Goal: Information Seeking & Learning: Understand process/instructions

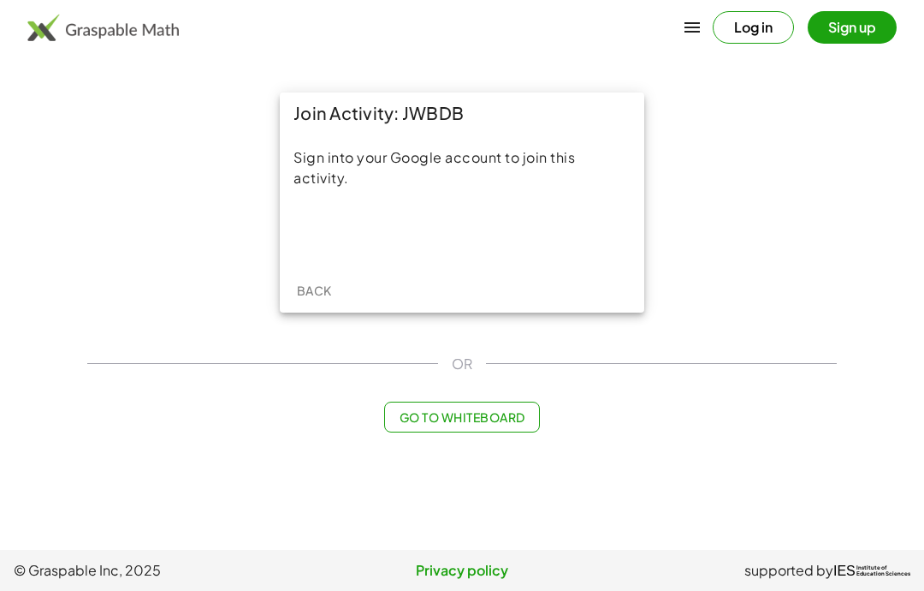
click at [463, 251] on div "Acceder con Google. Se abre en una pestaña nueva" at bounding box center [462, 233] width 163 height 38
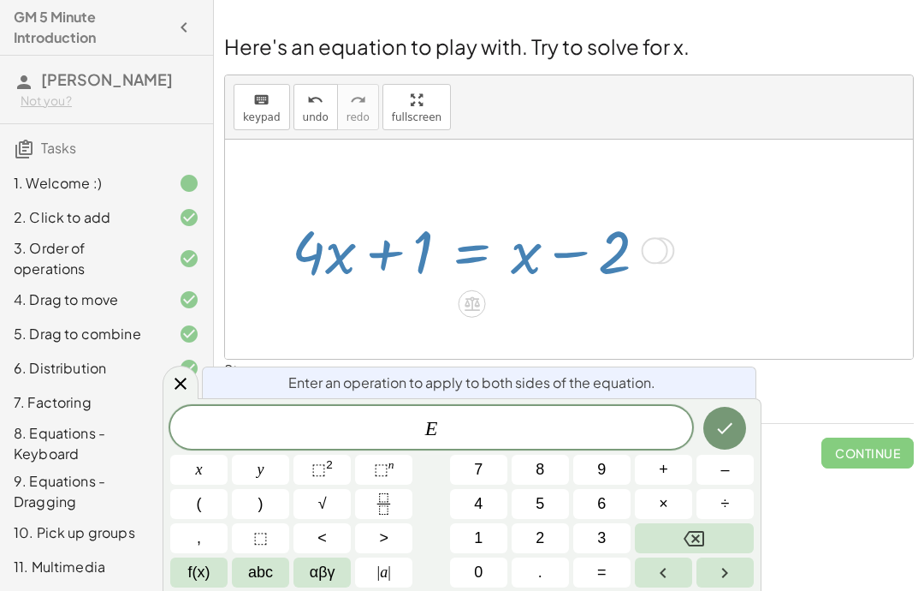
click at [710, 533] on button "Backspace" at bounding box center [694, 538] width 119 height 30
click at [736, 478] on button "–" at bounding box center [725, 470] width 57 height 30
click at [473, 531] on button "1" at bounding box center [478, 538] width 57 height 30
click at [725, 438] on button "Done" at bounding box center [725, 428] width 43 height 43
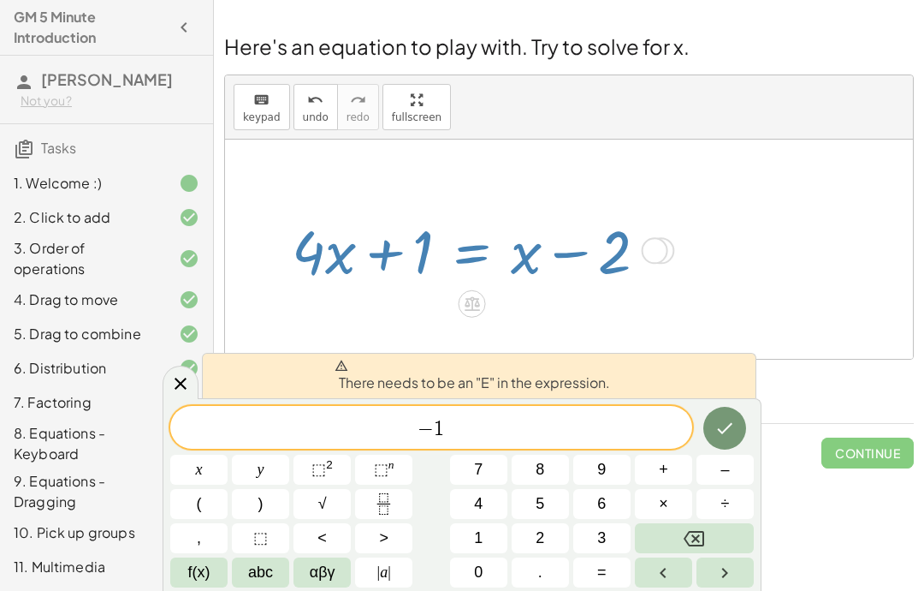
click at [697, 542] on icon "Backspace" at bounding box center [694, 538] width 21 height 21
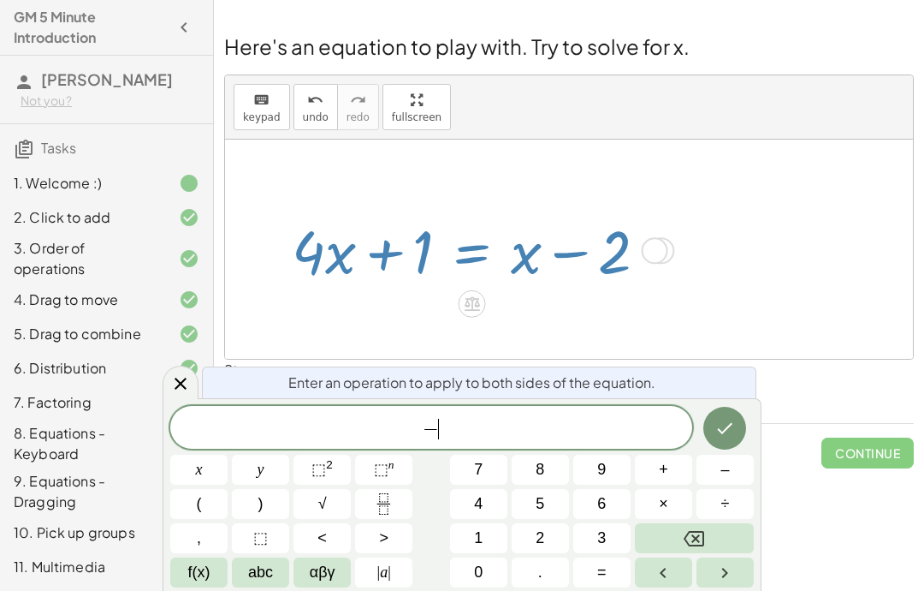
click at [697, 542] on icon "Backspace" at bounding box center [694, 538] width 21 height 21
click at [697, 541] on icon "Backspace" at bounding box center [694, 538] width 21 height 21
click at [725, 475] on span "–" at bounding box center [725, 469] width 9 height 23
click at [477, 534] on span "1" at bounding box center [478, 537] width 9 height 23
click at [732, 424] on icon "Done" at bounding box center [725, 428] width 15 height 11
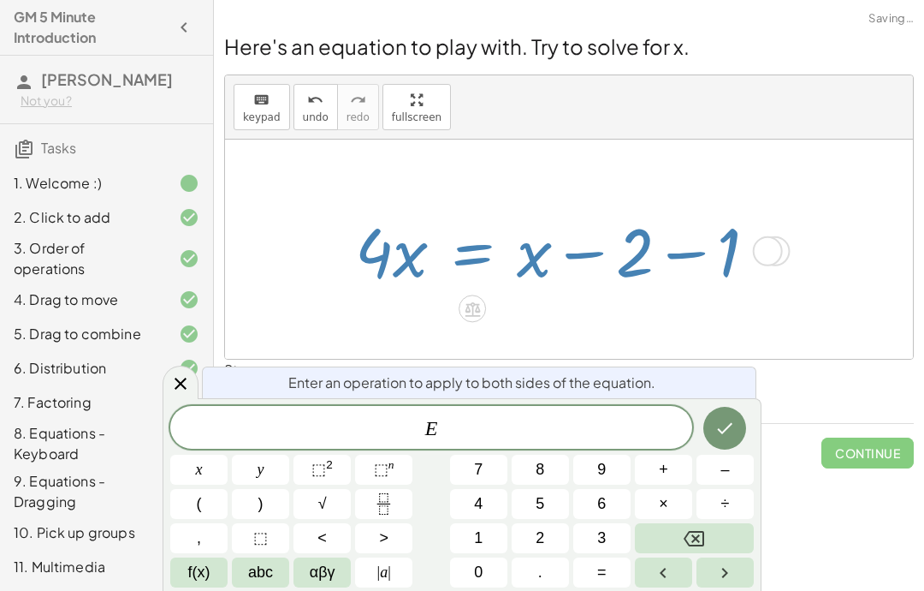
click at [704, 552] on button "Backspace" at bounding box center [694, 538] width 119 height 30
click at [853, 358] on div at bounding box center [569, 249] width 688 height 219
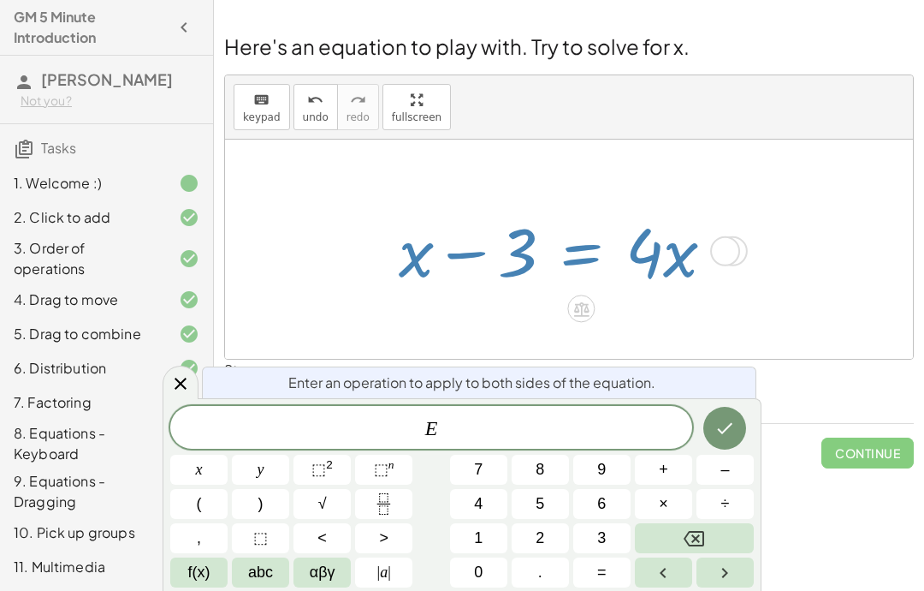
click at [380, 497] on icon "Fraction" at bounding box center [383, 503] width 21 height 21
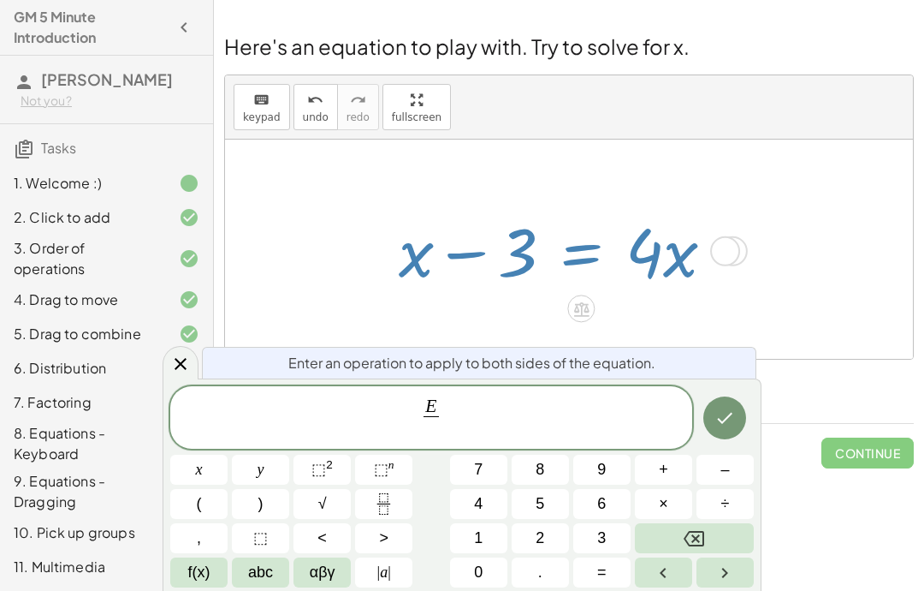
click at [598, 535] on span "3" at bounding box center [601, 537] width 9 height 23
click at [741, 408] on button "Done" at bounding box center [725, 417] width 43 height 43
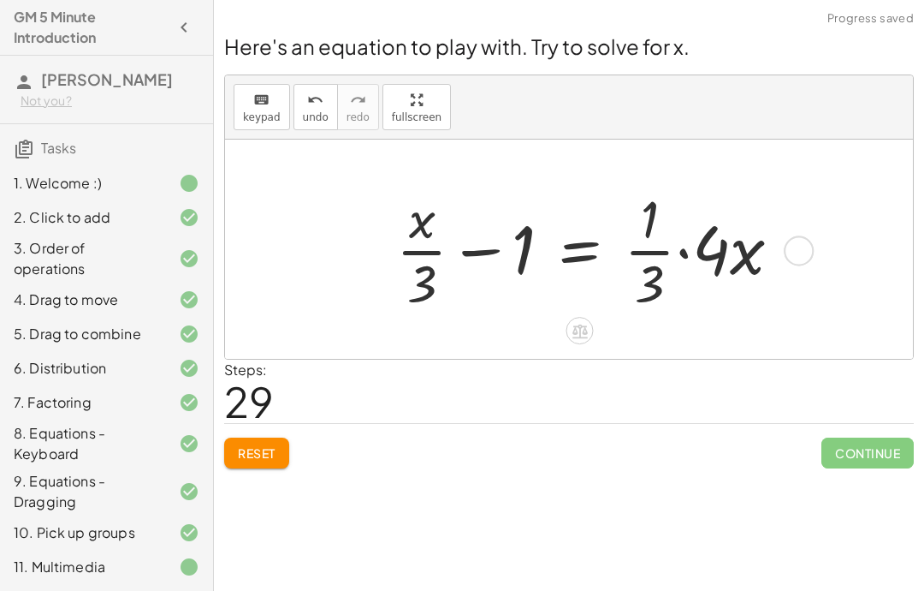
click at [264, 466] on button "Reset" at bounding box center [256, 452] width 65 height 31
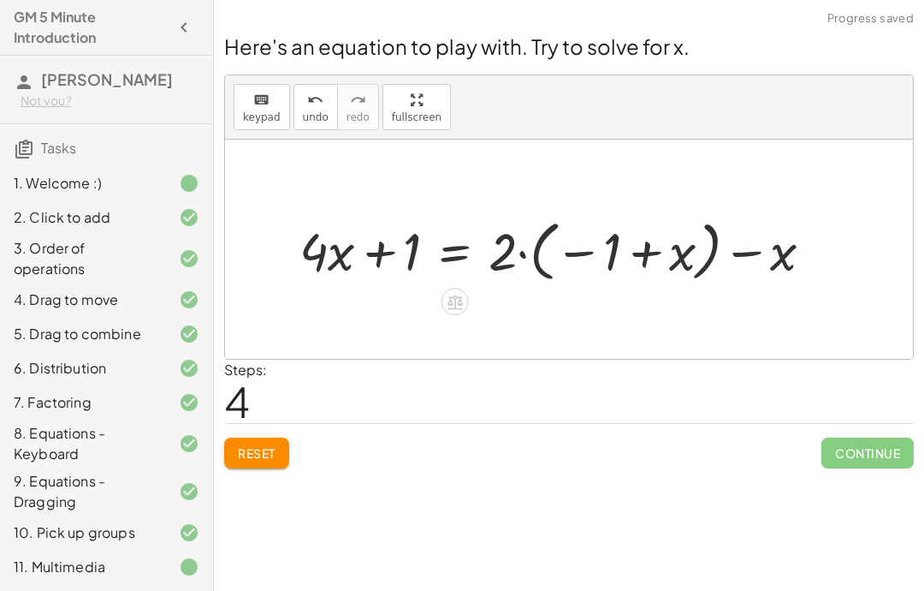
click at [265, 467] on button "Reset" at bounding box center [256, 452] width 65 height 31
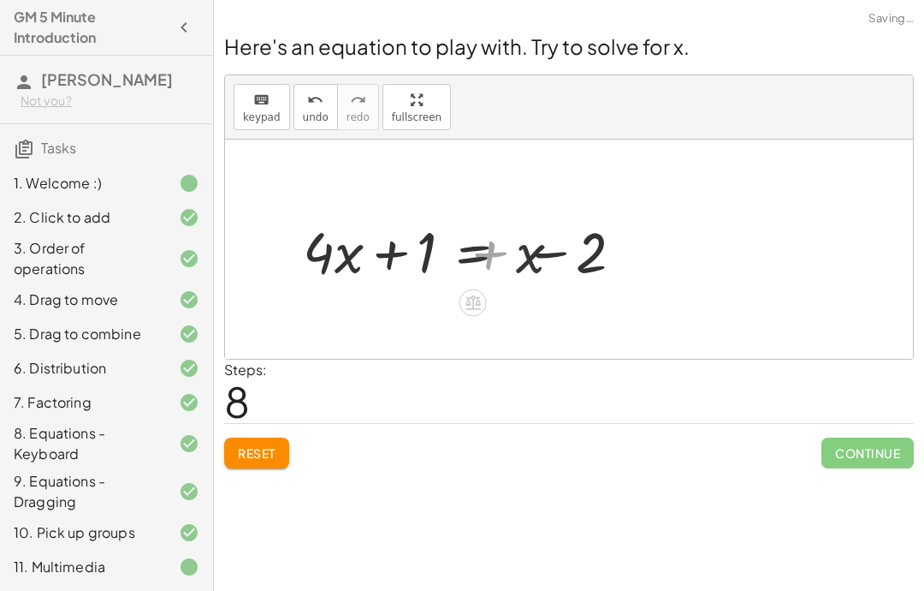
click at [284, 449] on button "Reset" at bounding box center [256, 452] width 65 height 31
click at [264, 454] on span "Reset" at bounding box center [257, 452] width 38 height 15
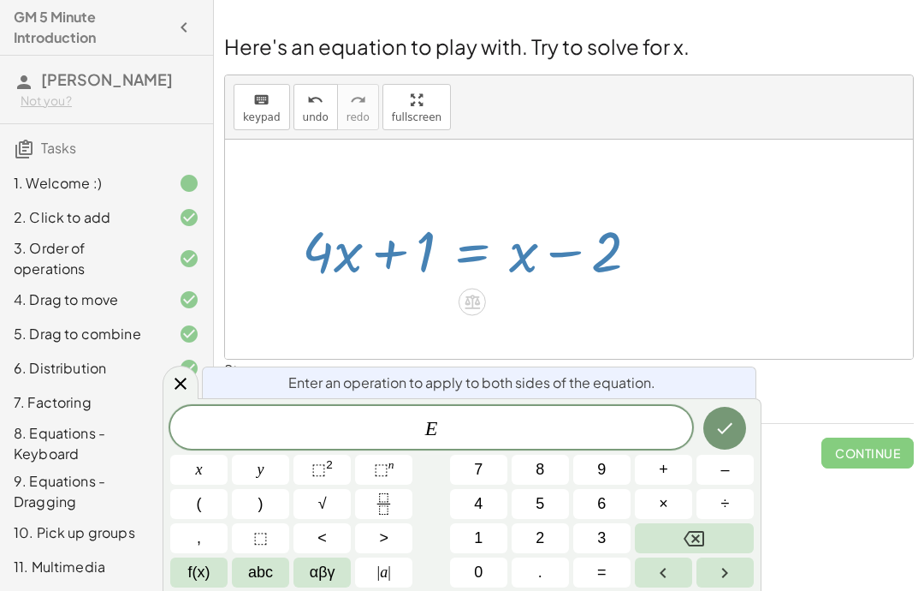
click at [718, 472] on button "–" at bounding box center [725, 470] width 57 height 30
click at [672, 502] on button "×" at bounding box center [663, 504] width 57 height 30
click at [718, 532] on button "Backspace" at bounding box center [694, 538] width 119 height 30
click at [268, 581] on span "abc" at bounding box center [260, 572] width 25 height 23
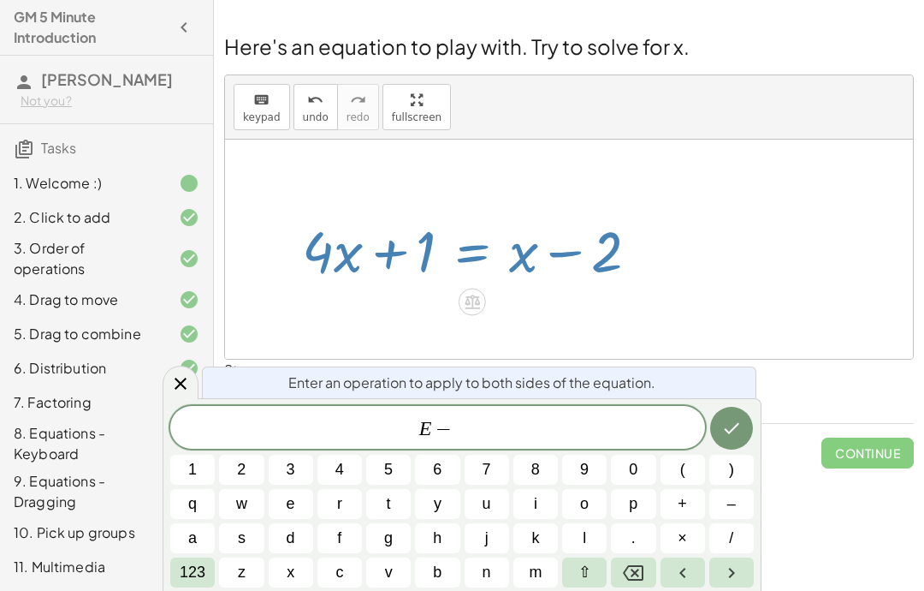
click at [298, 585] on button "x" at bounding box center [291, 572] width 45 height 30
click at [731, 432] on icon "Done" at bounding box center [732, 428] width 21 height 21
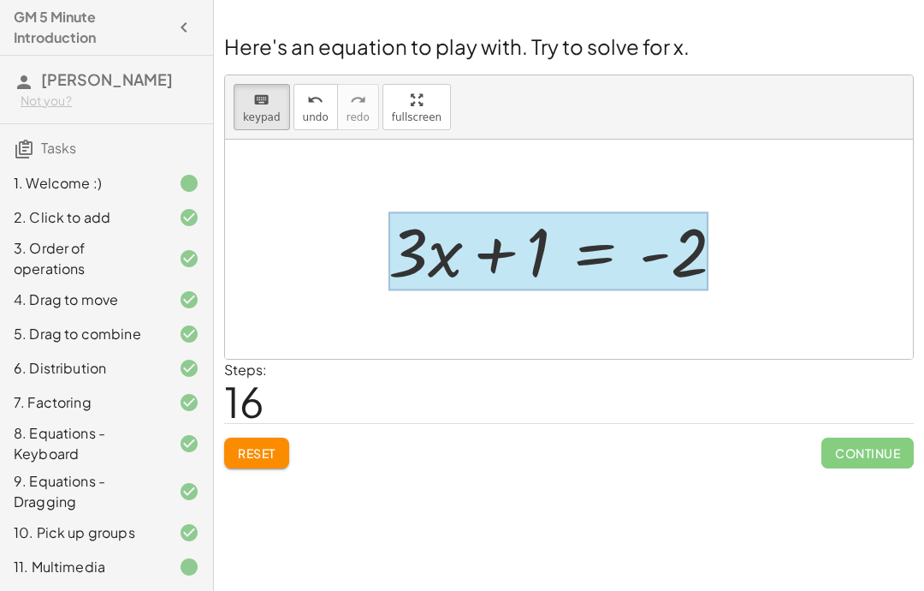
click at [590, 265] on div at bounding box center [549, 251] width 320 height 80
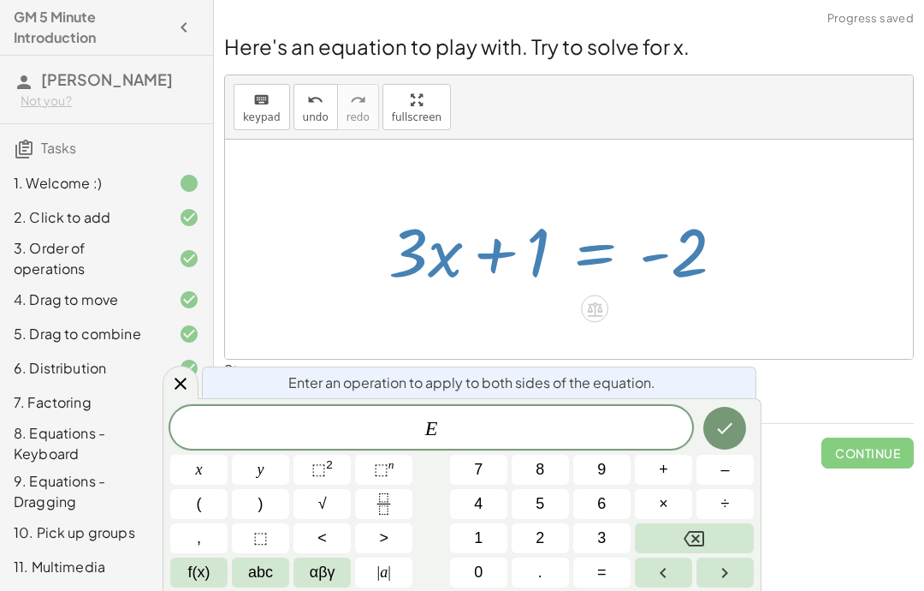
click at [737, 475] on button "–" at bounding box center [725, 470] width 57 height 30
click at [487, 532] on button "1" at bounding box center [478, 538] width 57 height 30
click at [725, 428] on icon "Done" at bounding box center [725, 428] width 21 height 21
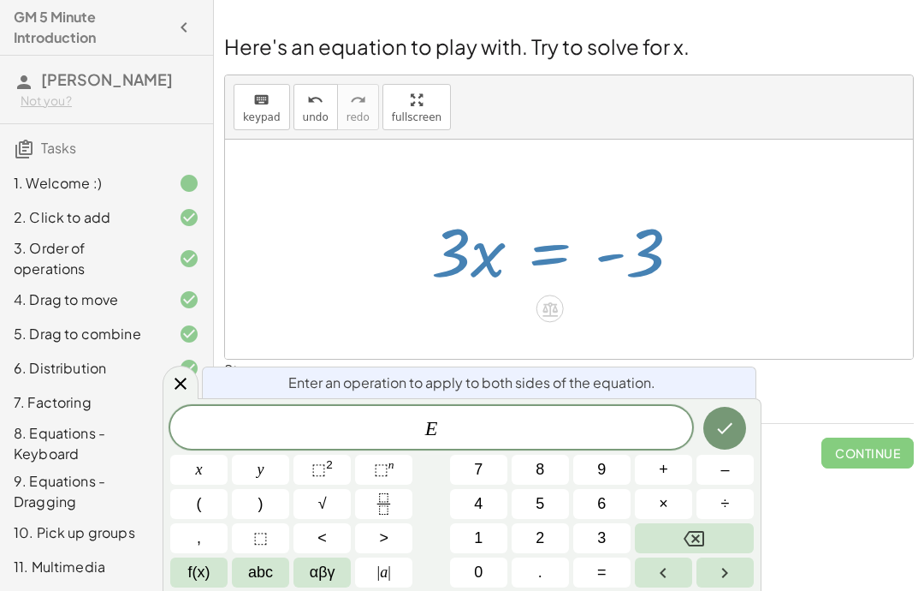
click at [397, 511] on button "Fraction" at bounding box center [383, 504] width 57 height 30
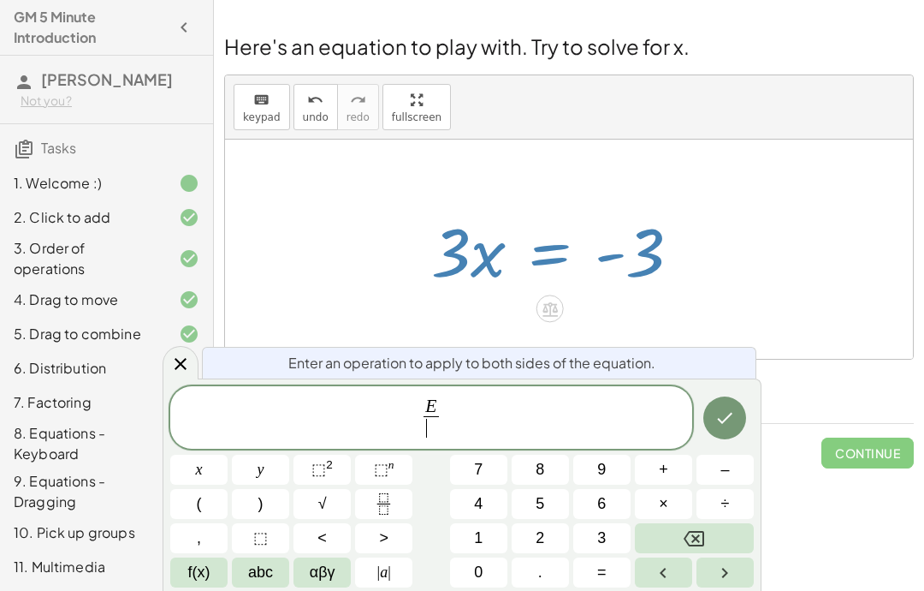
click at [602, 538] on span "3" at bounding box center [601, 537] width 9 height 23
click at [722, 436] on button "Done" at bounding box center [725, 417] width 43 height 43
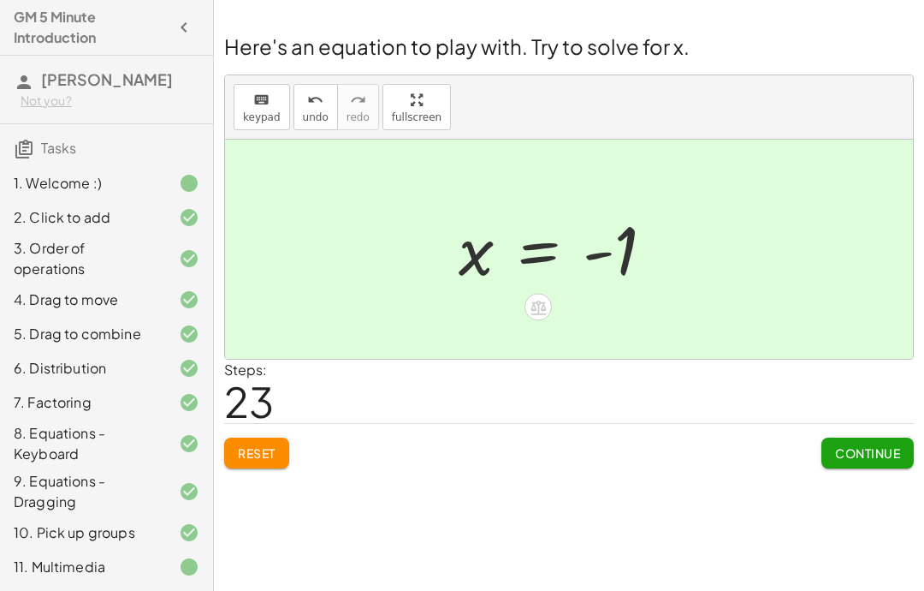
click at [898, 443] on button "Continue" at bounding box center [868, 452] width 92 height 31
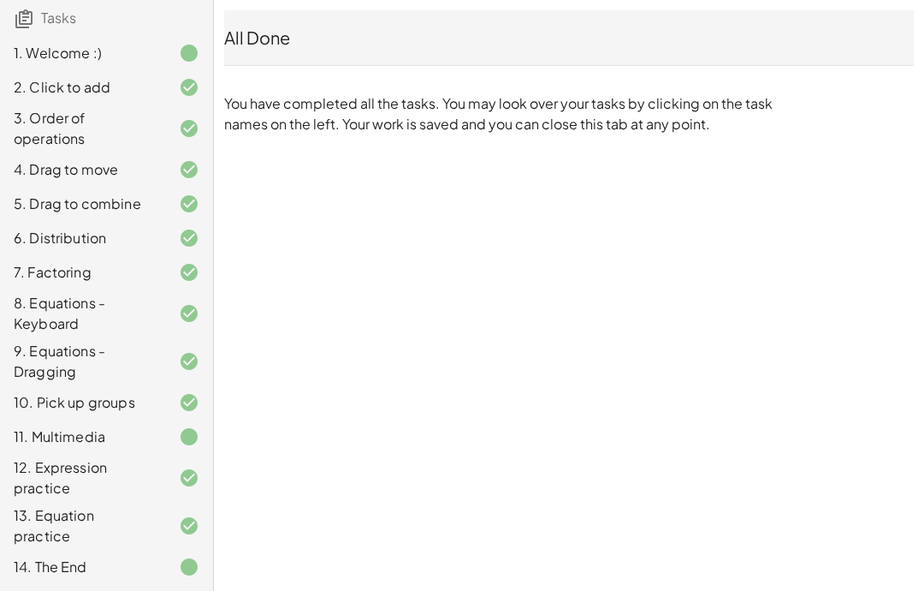
scroll to position [151, 0]
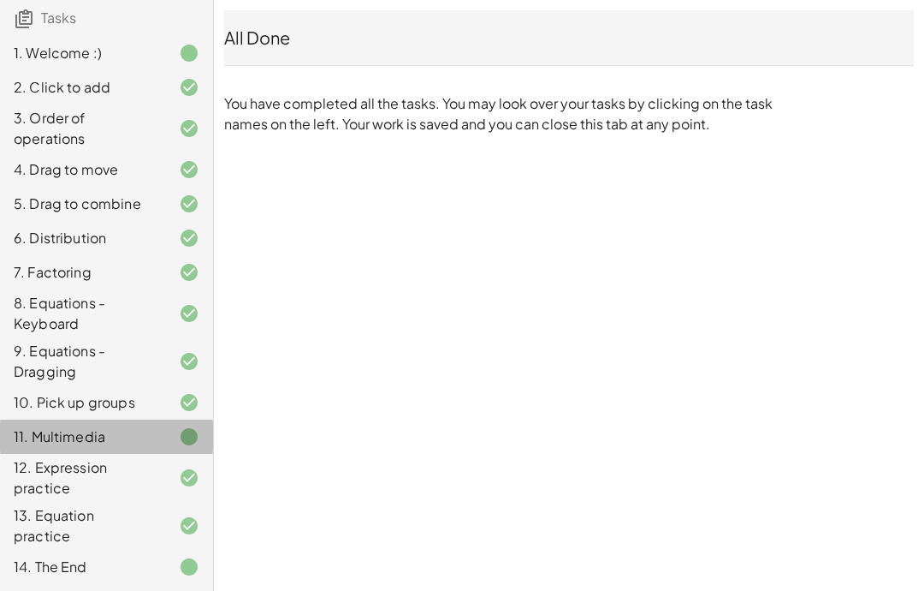
click at [169, 432] on div at bounding box center [176, 436] width 48 height 21
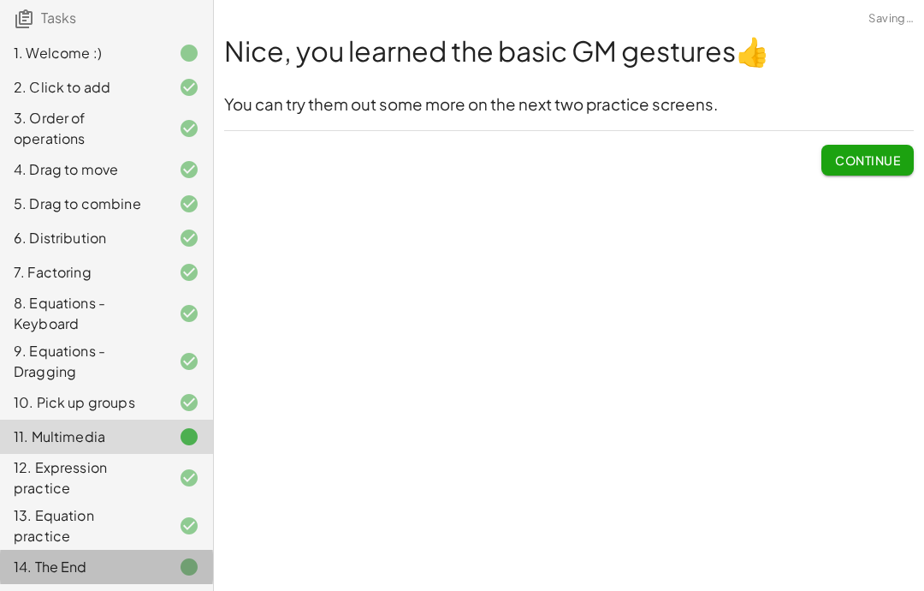
click at [189, 571] on icon at bounding box center [189, 566] width 21 height 21
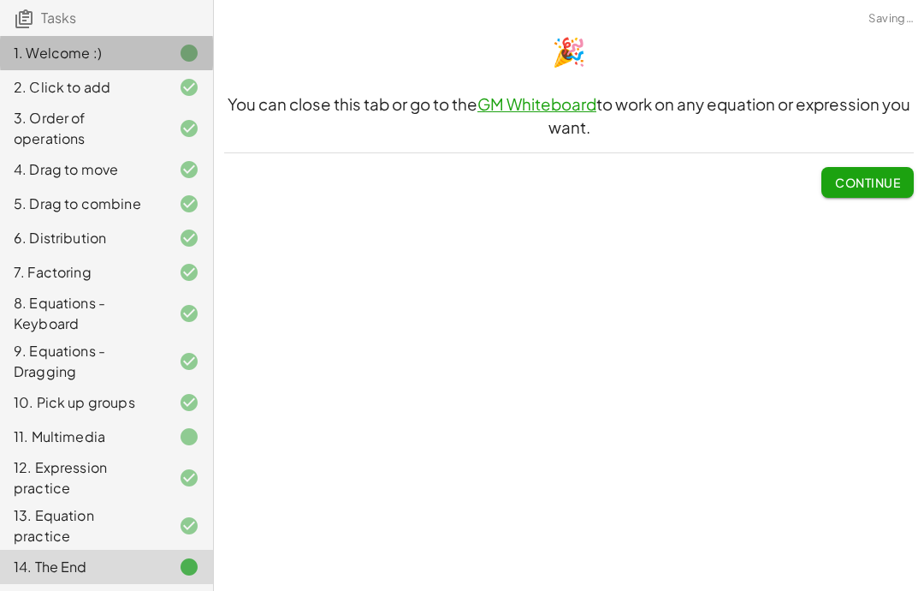
click at [193, 64] on div "1. Welcome :)" at bounding box center [106, 53] width 213 height 34
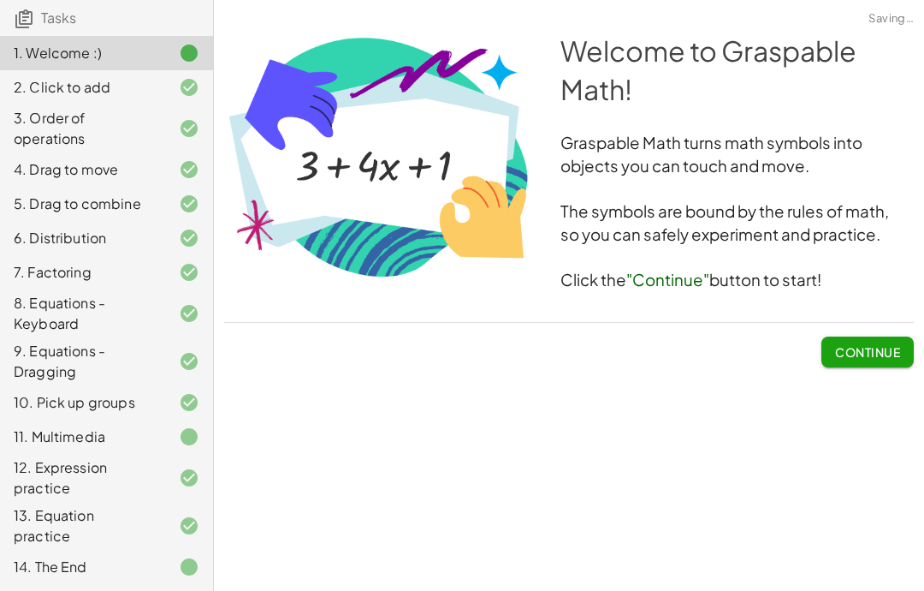
click at [864, 345] on span "Continue" at bounding box center [867, 351] width 65 height 15
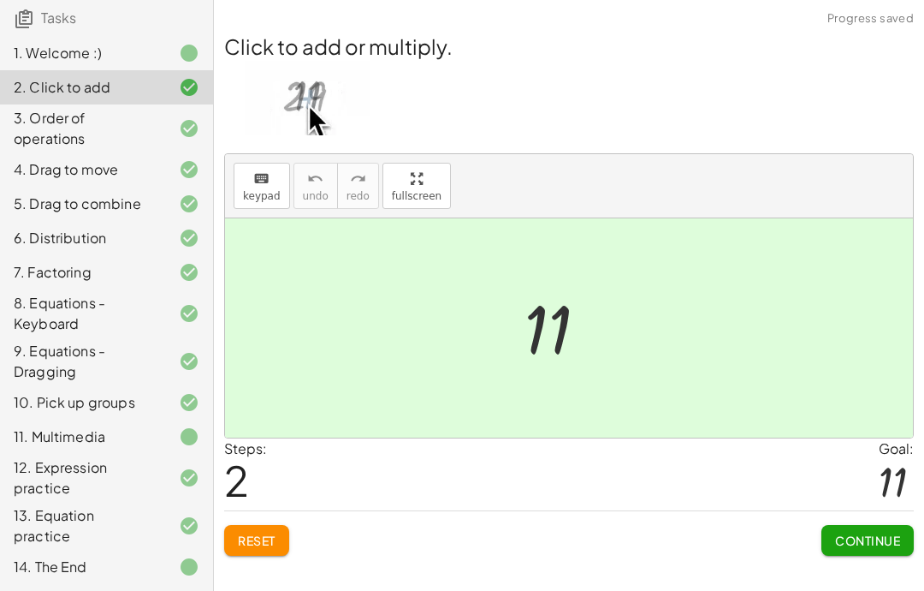
click at [901, 530] on button "Continue" at bounding box center [868, 540] width 92 height 31
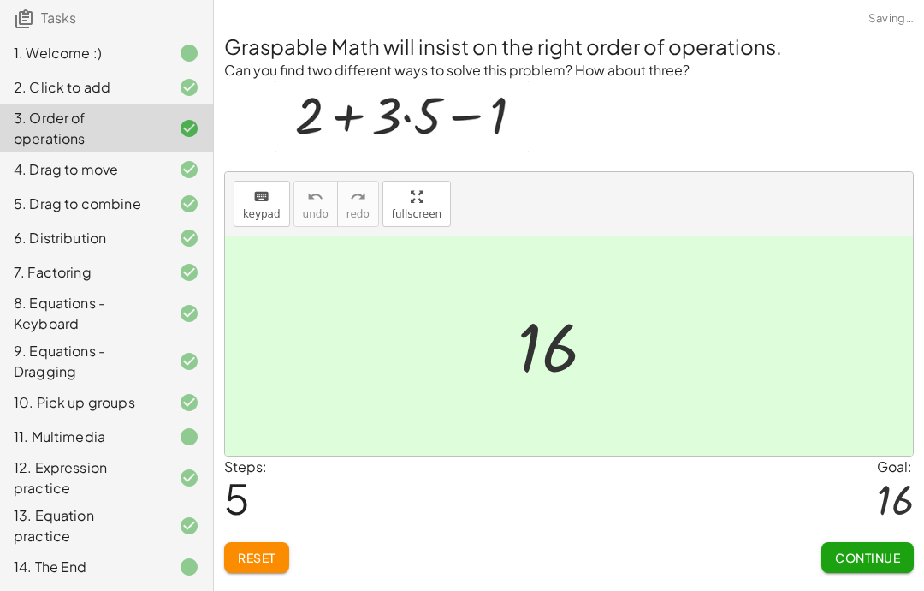
click at [875, 558] on span "Continue" at bounding box center [867, 557] width 65 height 15
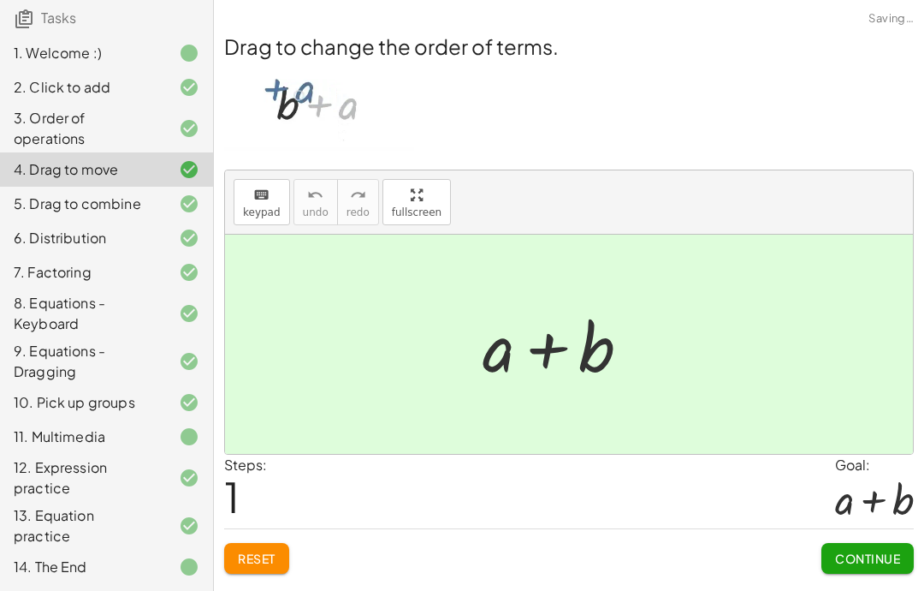
click at [878, 568] on button "Continue" at bounding box center [868, 558] width 92 height 31
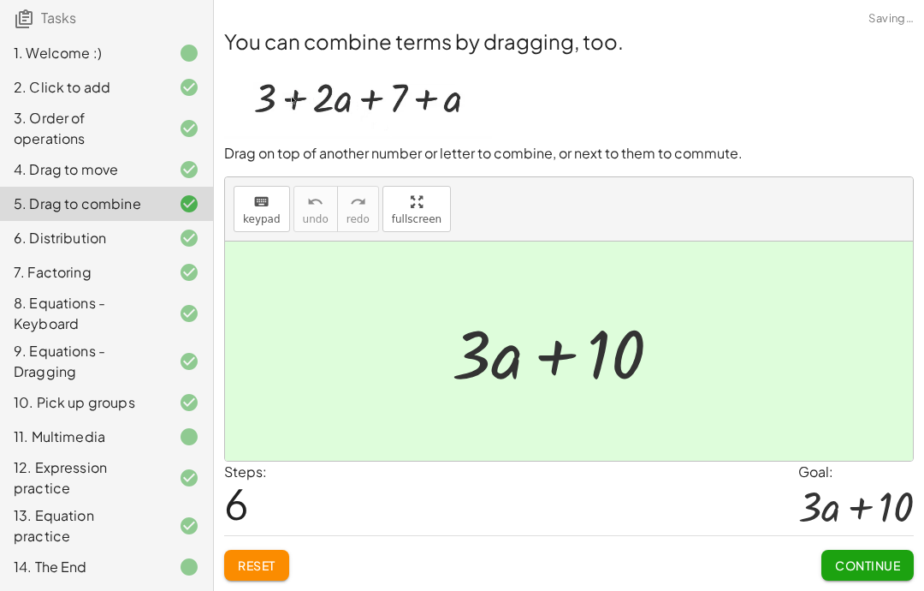
click at [889, 563] on span "Continue" at bounding box center [867, 564] width 65 height 15
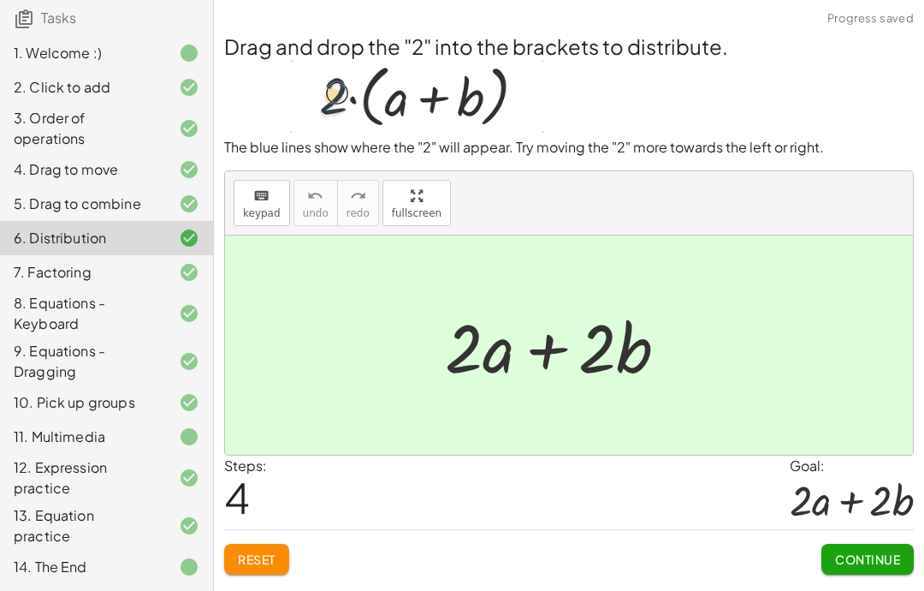
click at [894, 562] on span "Continue" at bounding box center [867, 558] width 65 height 15
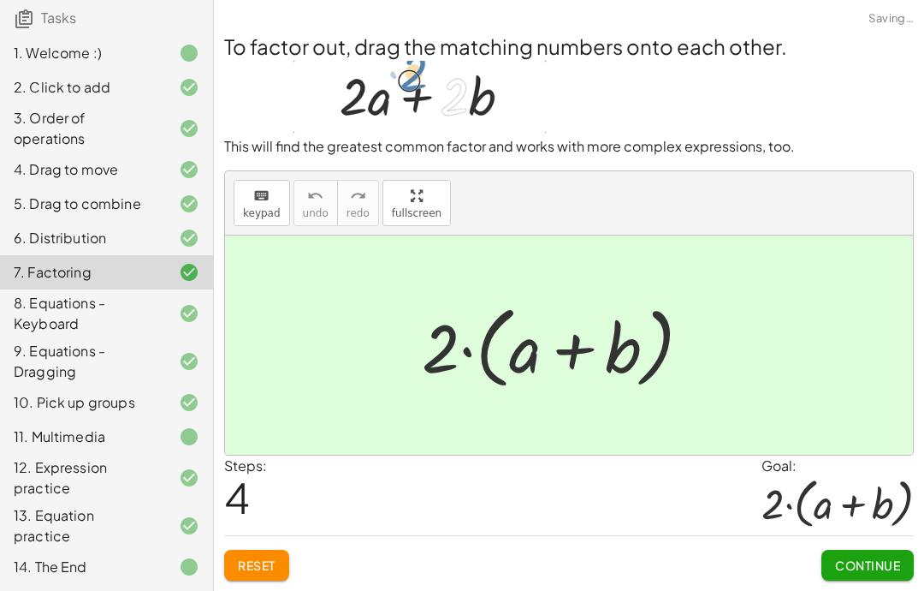
click at [894, 562] on span "Continue" at bounding box center [867, 564] width 65 height 15
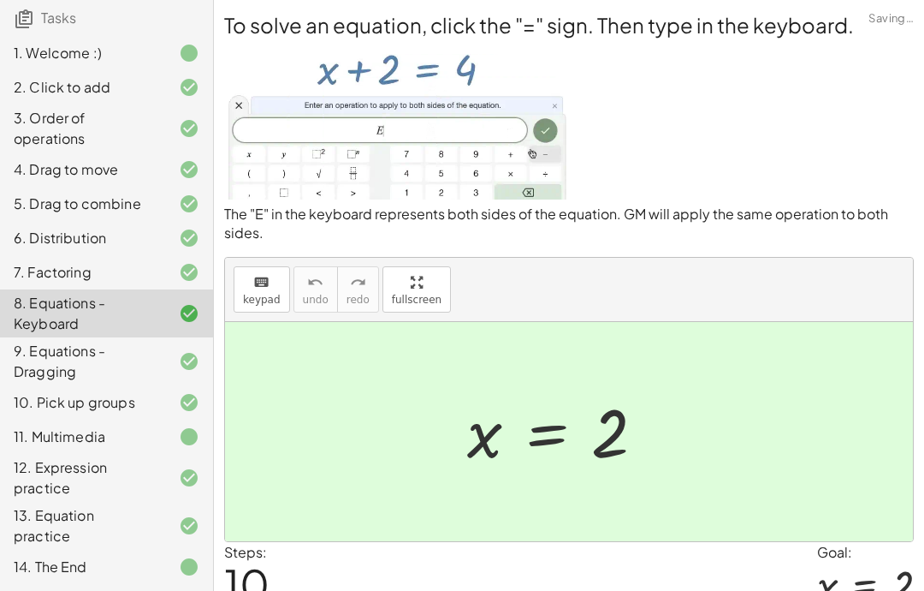
click at [891, 564] on div at bounding box center [865, 584] width 97 height 45
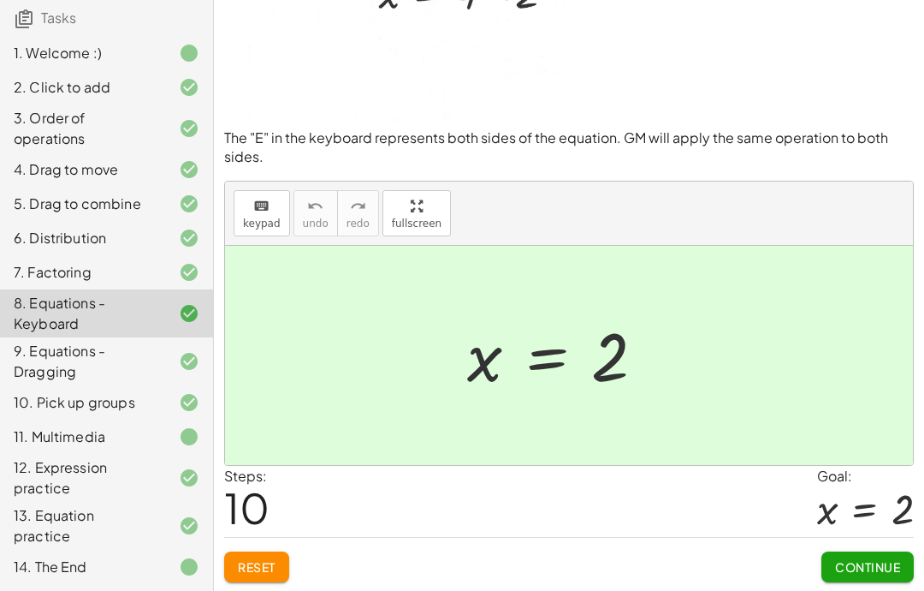
click at [894, 579] on button "Continue" at bounding box center [868, 566] width 92 height 31
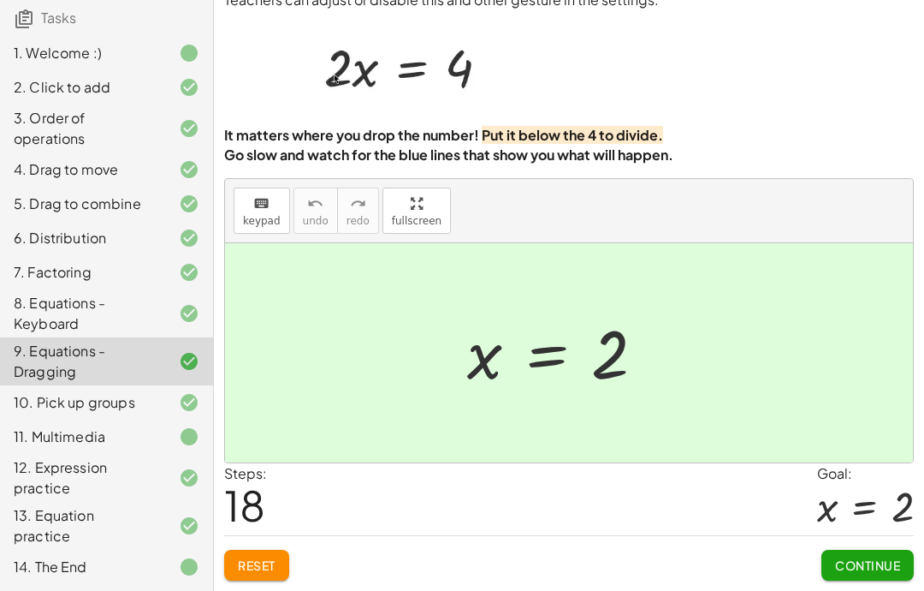
scroll to position [68, 0]
click at [894, 576] on button "Continue" at bounding box center [868, 565] width 92 height 31
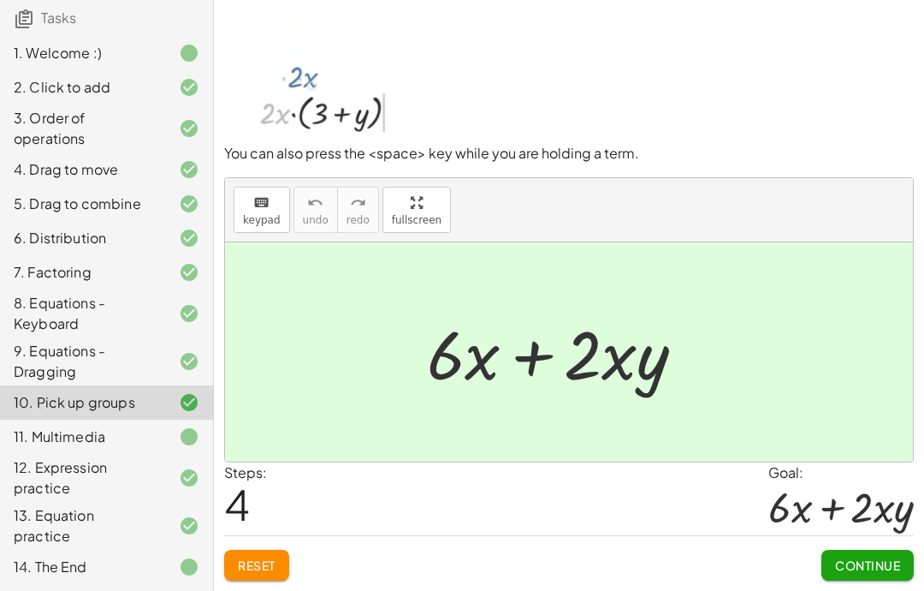
click at [887, 560] on span "Continue" at bounding box center [867, 564] width 65 height 15
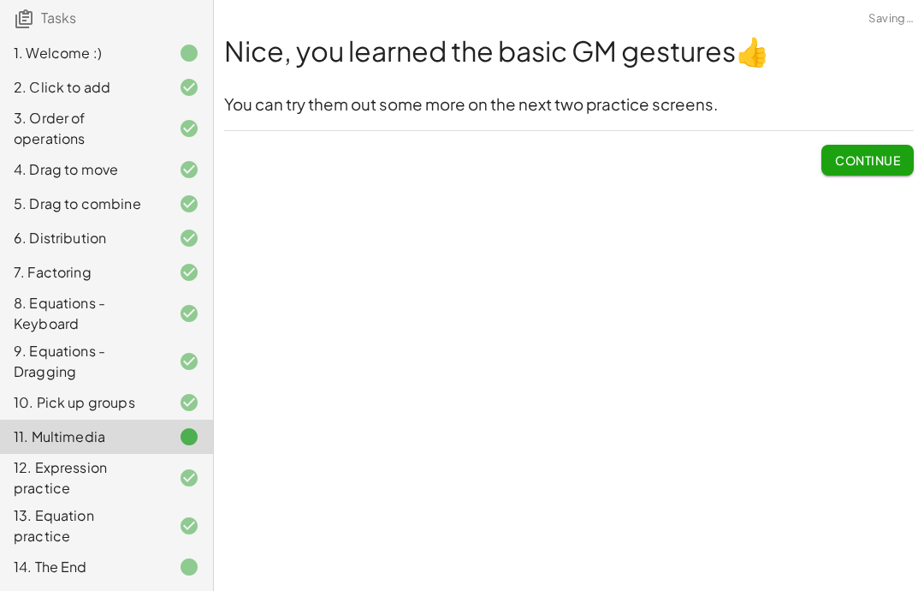
click at [895, 152] on span "Continue" at bounding box center [867, 159] width 65 height 15
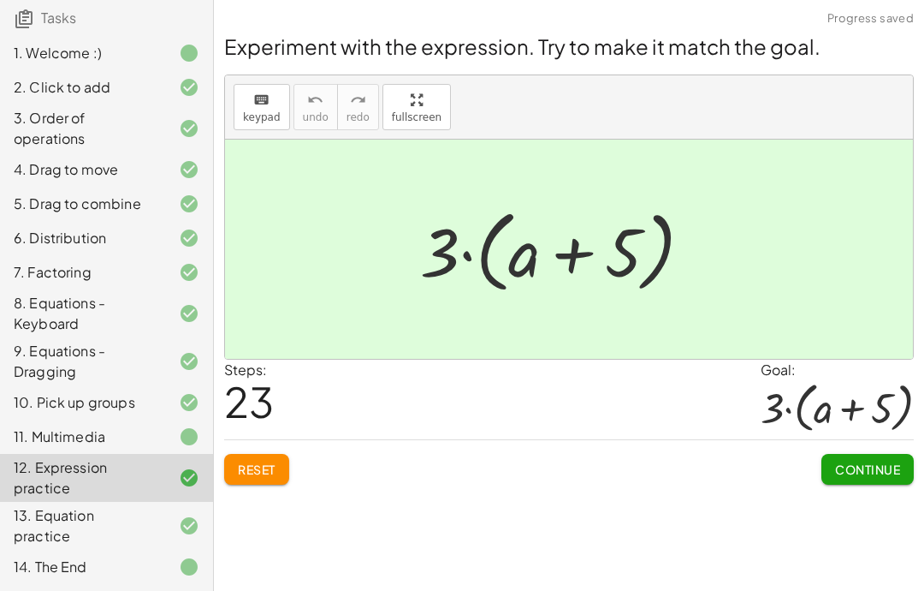
click at [871, 454] on button "Continue" at bounding box center [868, 469] width 92 height 31
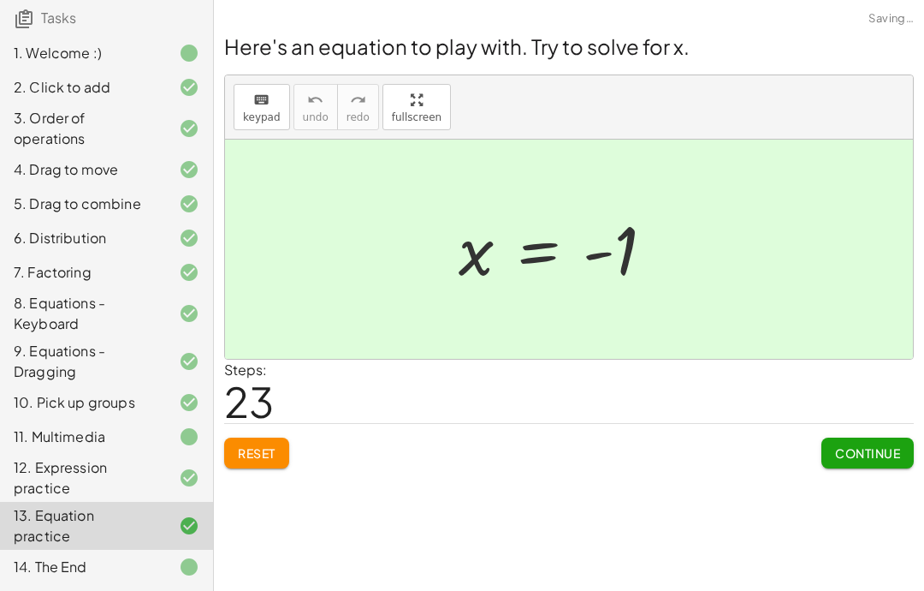
click at [874, 437] on button "Continue" at bounding box center [868, 452] width 92 height 31
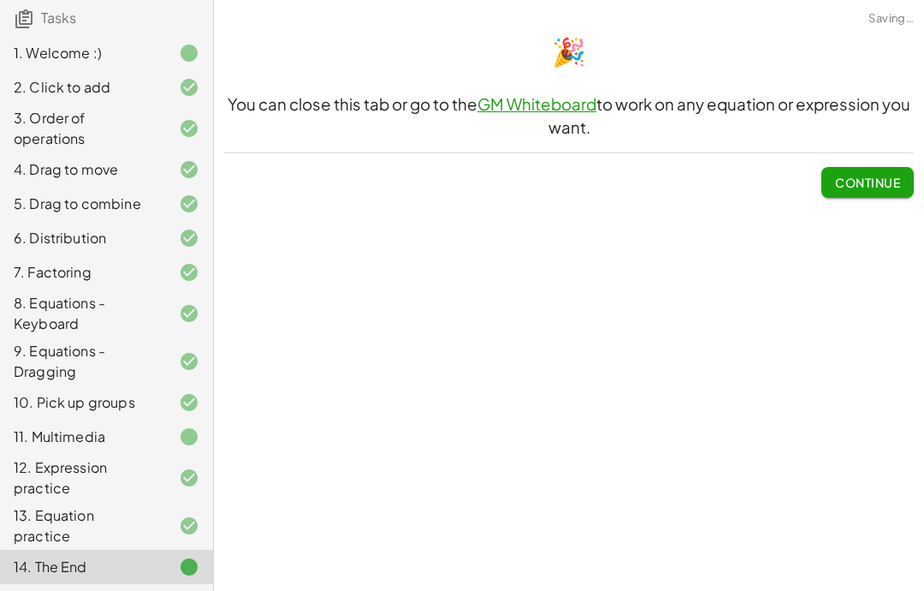
click at [890, 175] on span "Continue" at bounding box center [867, 182] width 65 height 15
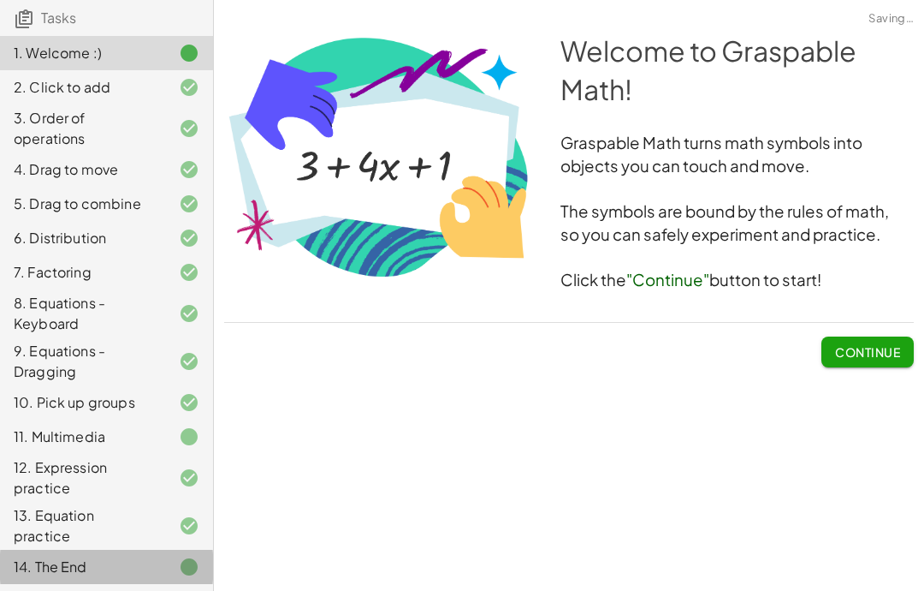
click at [201, 577] on div "14. The End" at bounding box center [106, 567] width 213 height 34
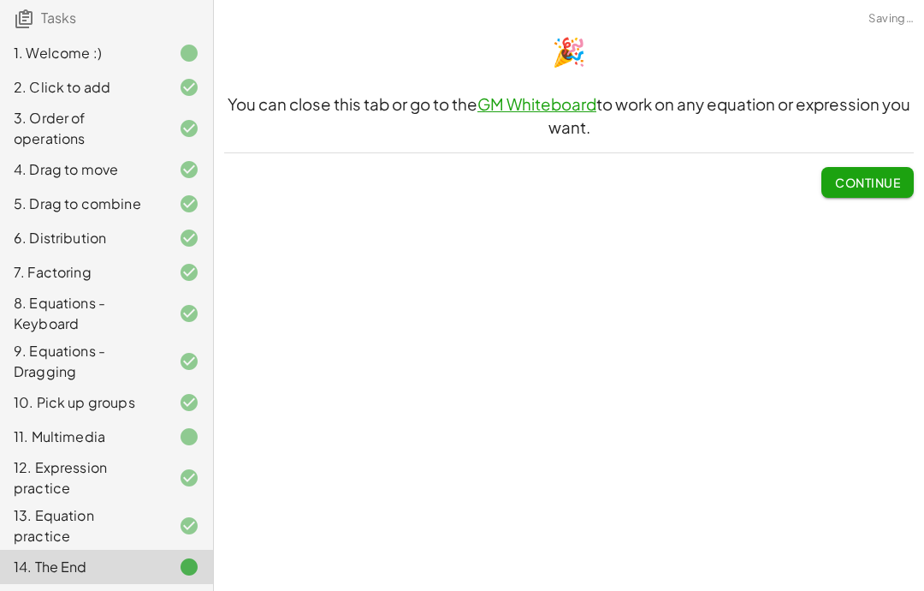
click at [883, 175] on span "Continue" at bounding box center [867, 182] width 65 height 15
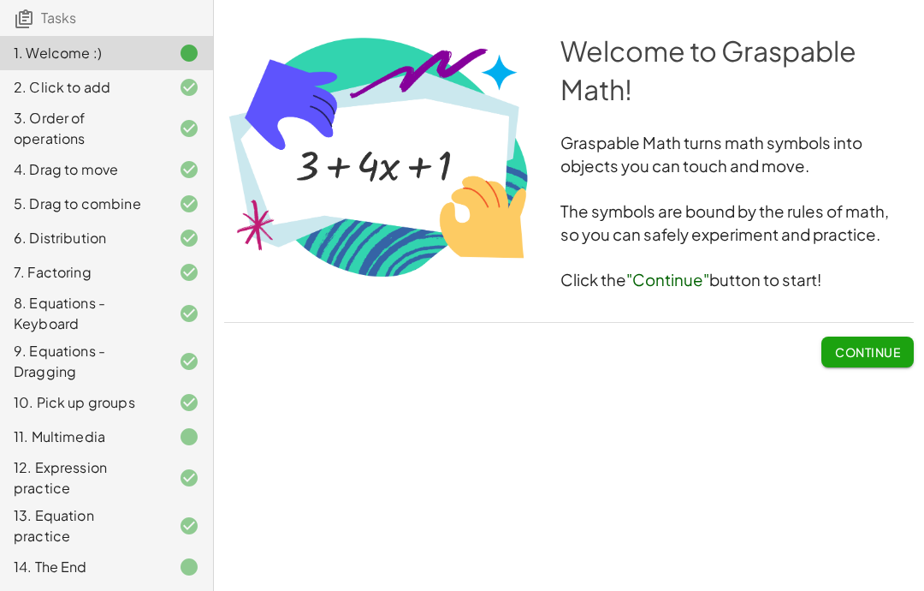
click at [163, 575] on div at bounding box center [176, 566] width 48 height 21
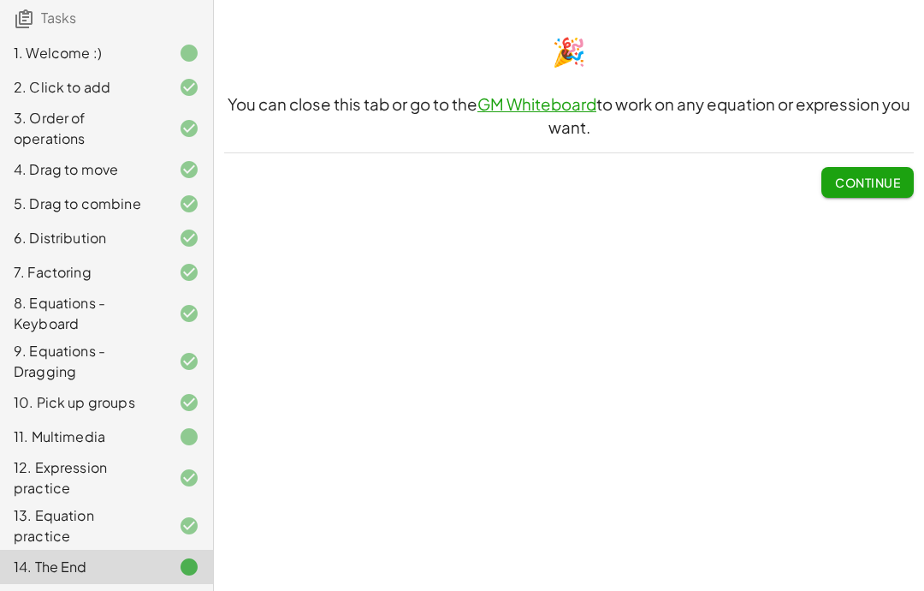
scroll to position [151, 0]
click at [891, 167] on button "Continue" at bounding box center [868, 182] width 92 height 31
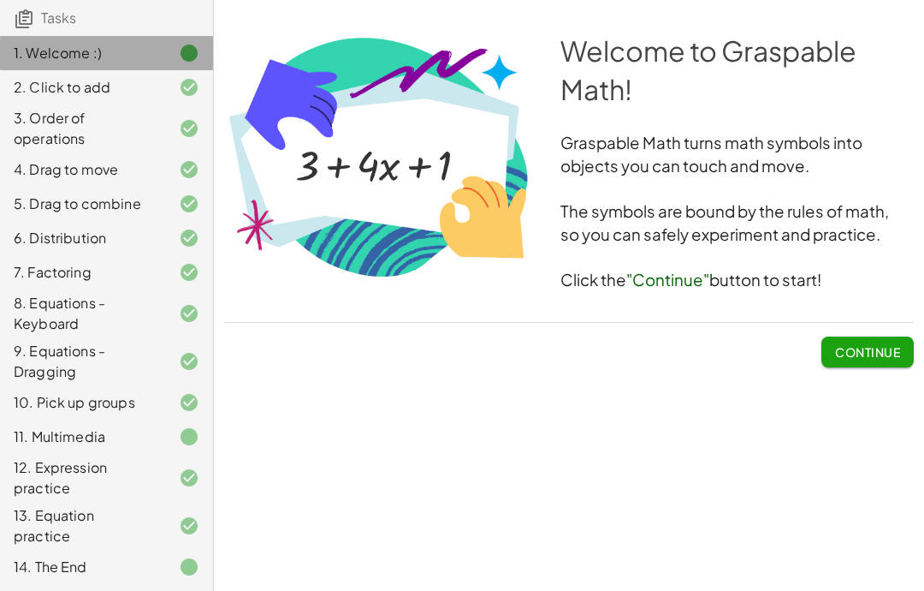
click at [87, 13] on h3 "Tasks" at bounding box center [106, 12] width 213 height 36
click at [208, 573] on div "14. The End" at bounding box center [106, 567] width 213 height 34
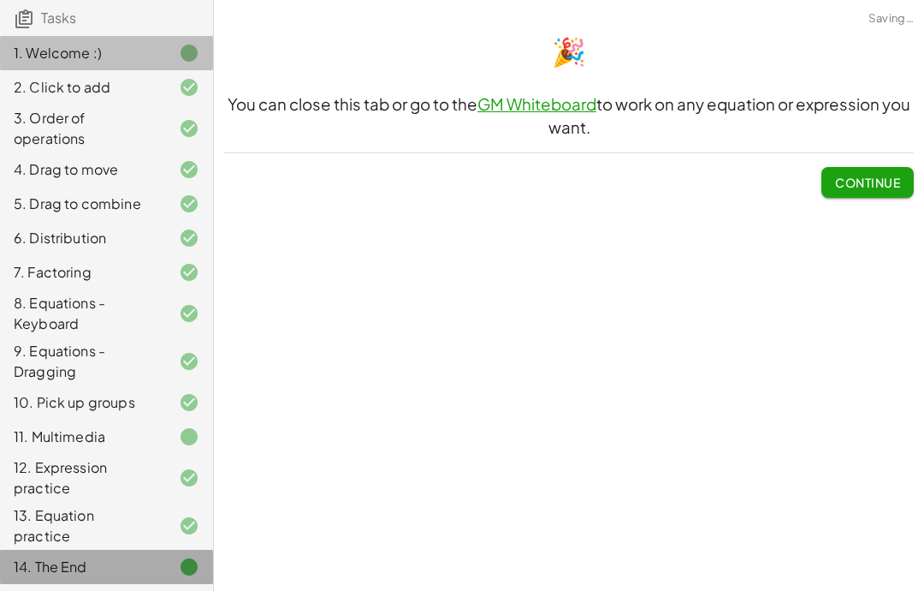
click at [194, 567] on icon at bounding box center [189, 566] width 21 height 21
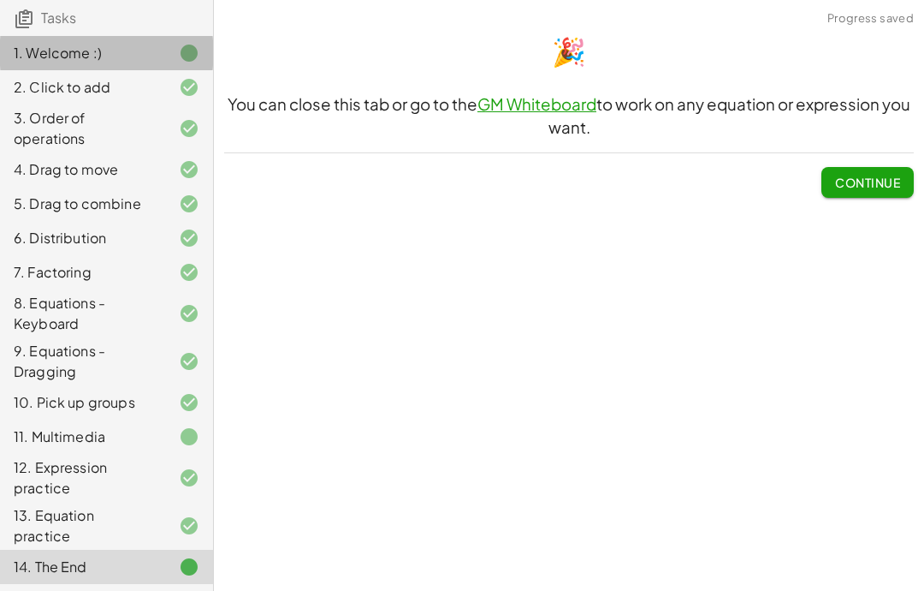
scroll to position [82, 0]
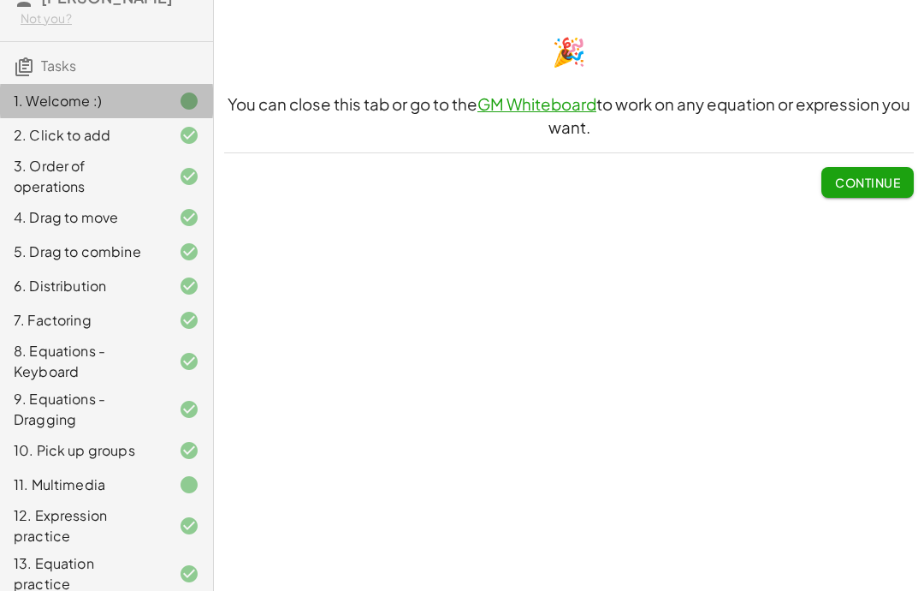
click at [100, 27] on div "Not you?" at bounding box center [110, 18] width 179 height 17
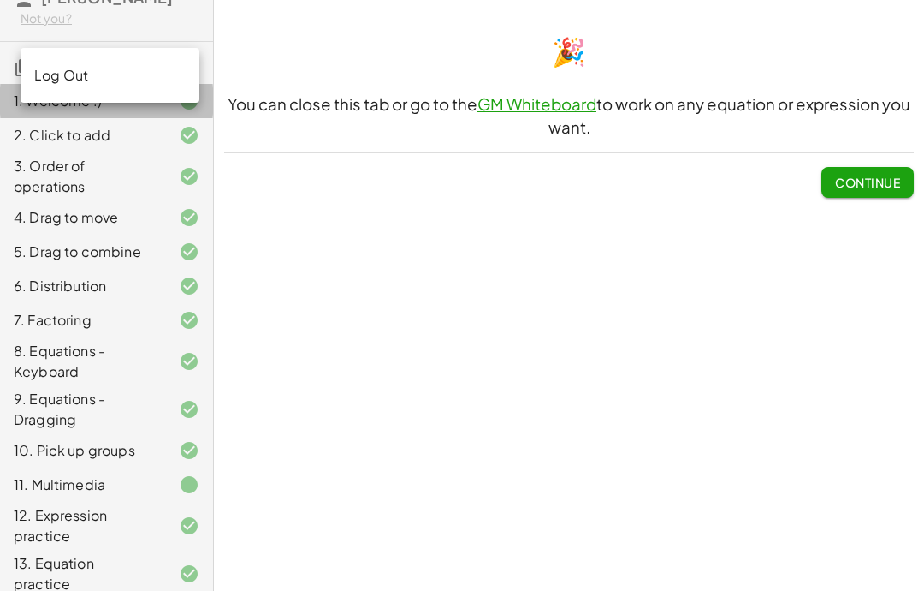
click at [344, 184] on div "Welcome to Graspable Math! Graspable Math turns math symbols into objects you c…" at bounding box center [569, 295] width 710 height 591
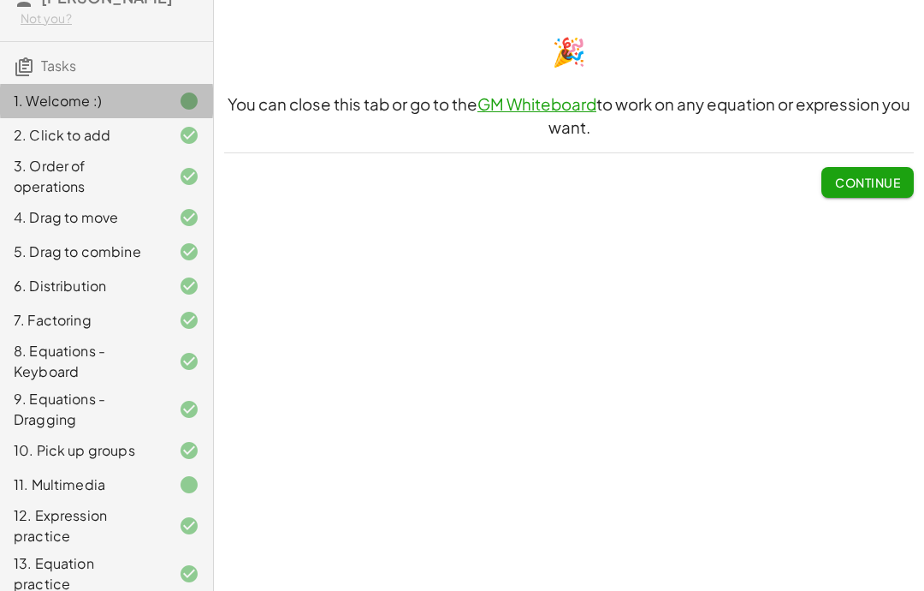
click at [289, 152] on div "Welcome to Graspable Math! Graspable Math turns math symbols into objects you c…" at bounding box center [569, 295] width 710 height 591
click at [99, 78] on h3 "Tasks" at bounding box center [106, 60] width 213 height 36
click at [32, 77] on icon at bounding box center [24, 66] width 21 height 21
click at [46, 74] on span "Tasks" at bounding box center [58, 65] width 35 height 18
click at [60, 74] on span "Tasks" at bounding box center [58, 65] width 35 height 18
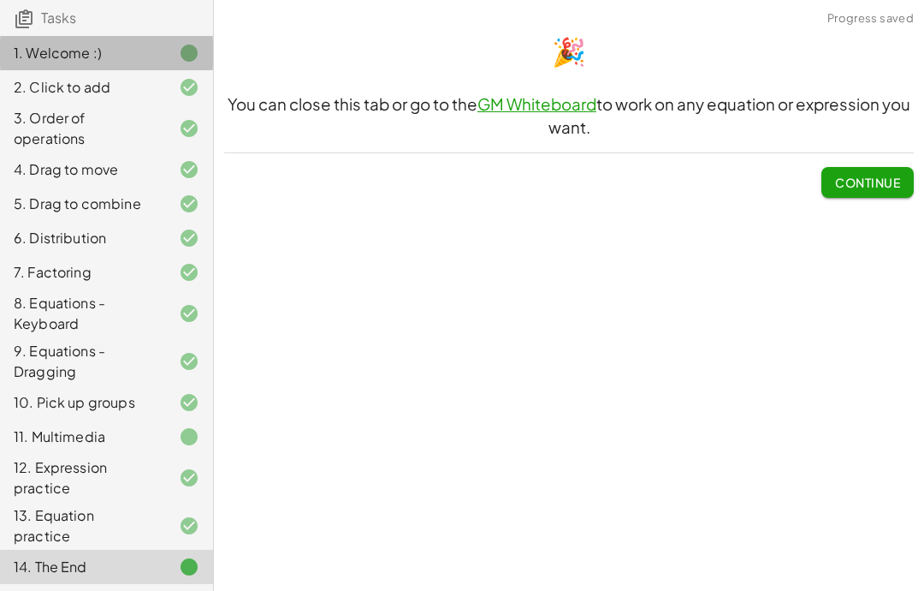
scroll to position [151, 0]
click at [68, 574] on div "14. The End" at bounding box center [83, 566] width 138 height 21
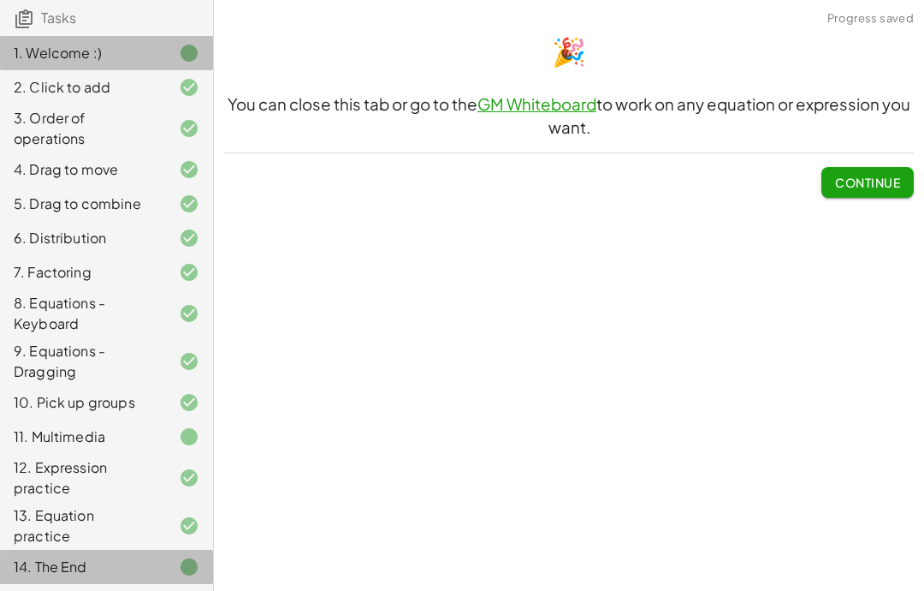
click at [68, 574] on div "14. The End" at bounding box center [83, 566] width 138 height 21
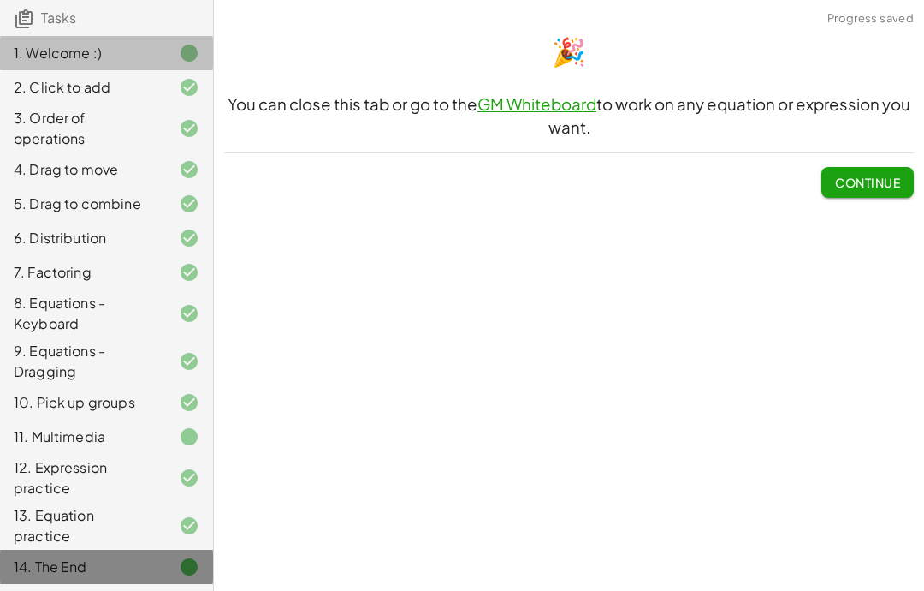
click at [67, 573] on div "14. The End" at bounding box center [83, 566] width 138 height 21
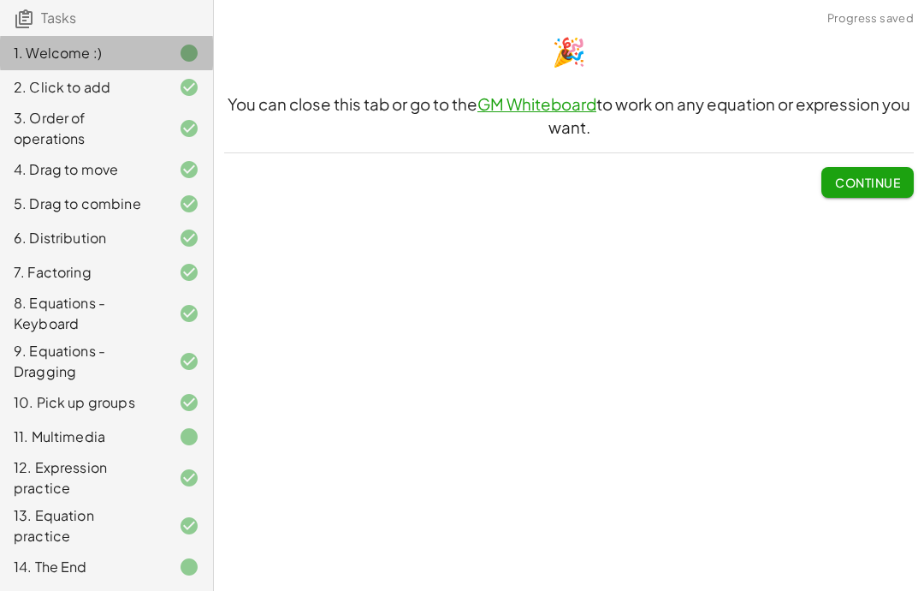
click at [64, 562] on div "14. The End" at bounding box center [83, 566] width 138 height 21
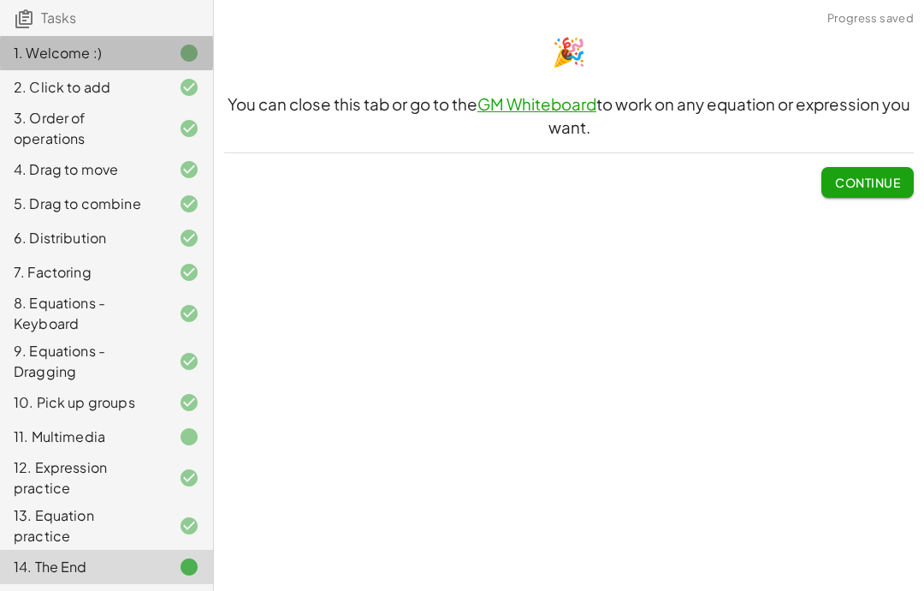
click at [66, 560] on div "14. The End" at bounding box center [83, 566] width 138 height 21
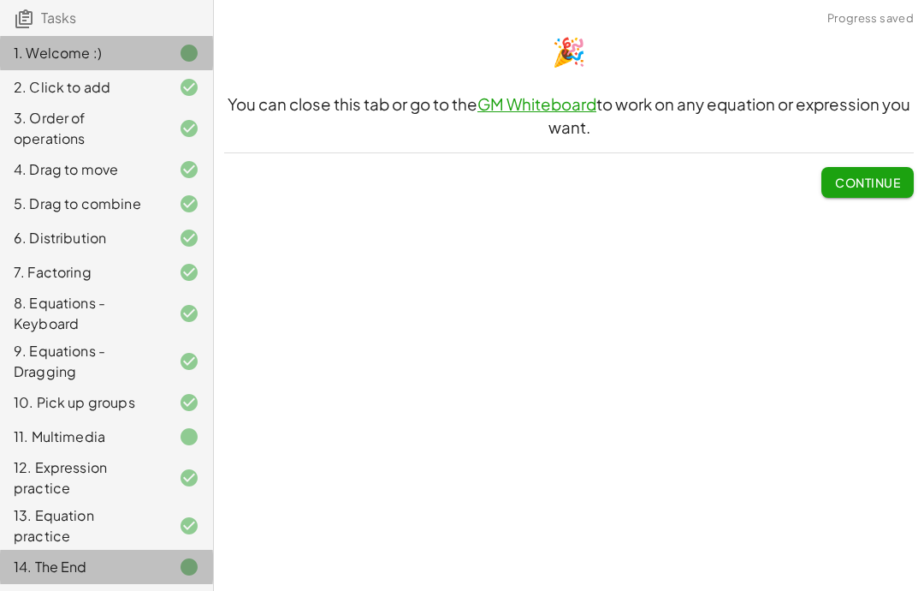
click at [64, 559] on div "14. The End" at bounding box center [83, 566] width 138 height 21
click at [20, 550] on div "14. The End" at bounding box center [106, 567] width 213 height 34
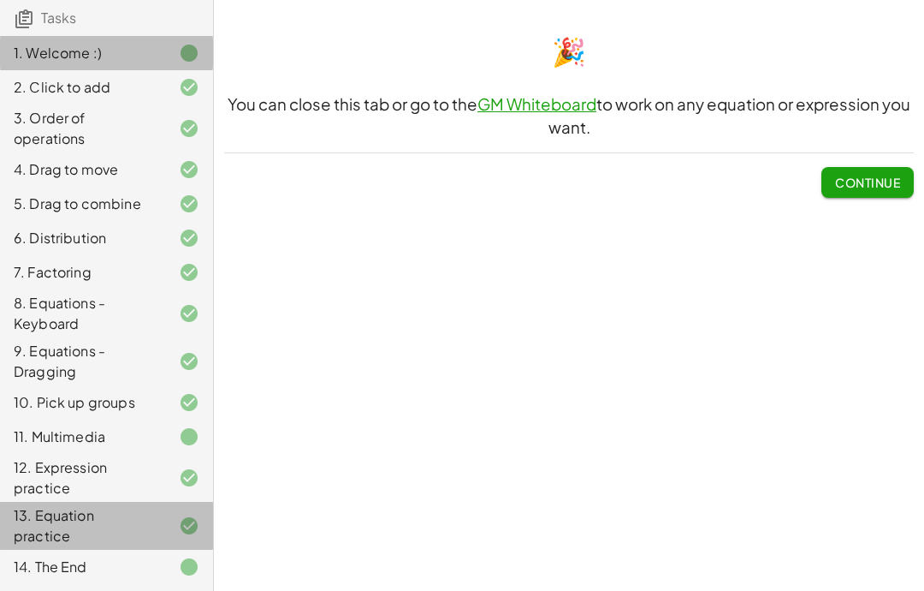
click at [21, 538] on div "13. Equation practice" at bounding box center [83, 525] width 138 height 41
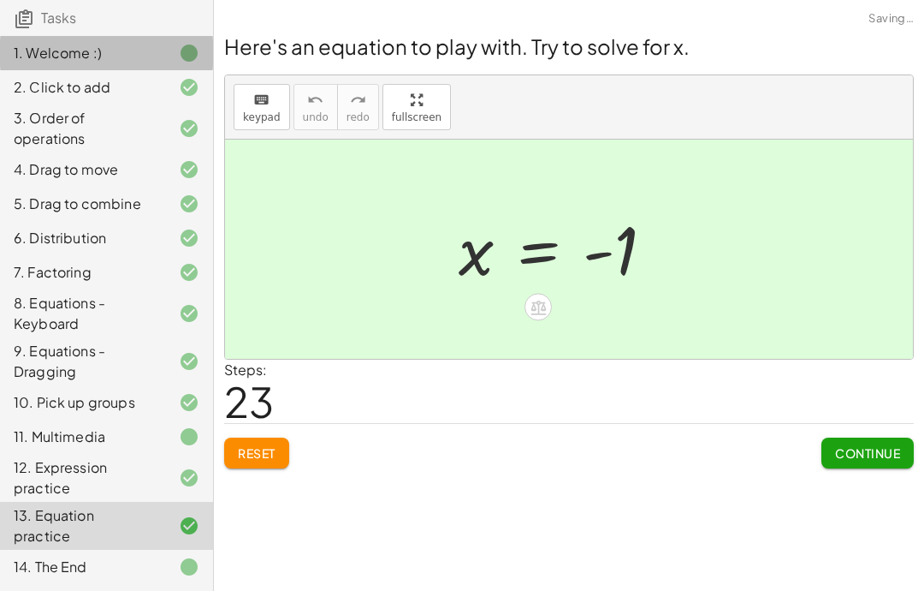
click at [27, 548] on div "13. Equation practice" at bounding box center [106, 526] width 213 height 48
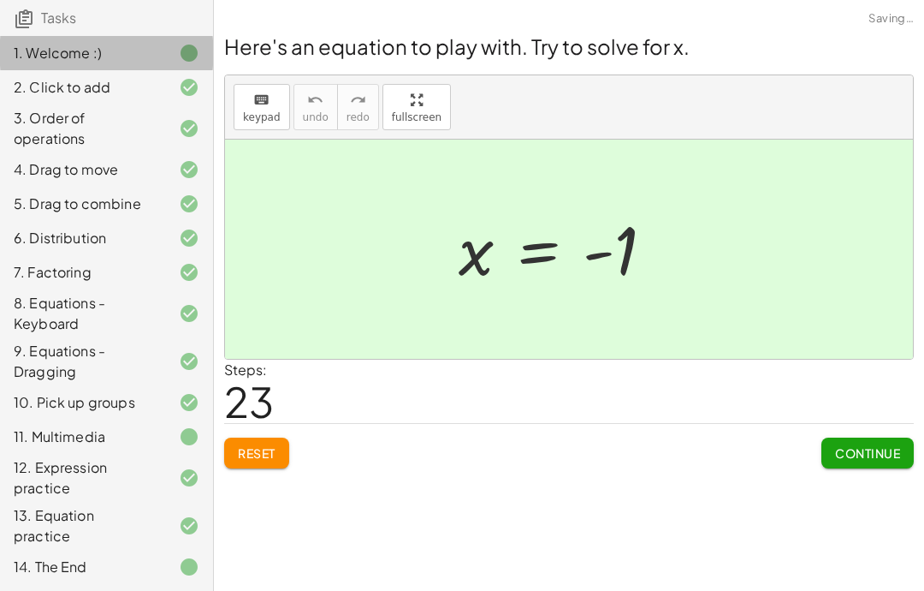
click at [27, 551] on div "14. The End" at bounding box center [106, 567] width 213 height 34
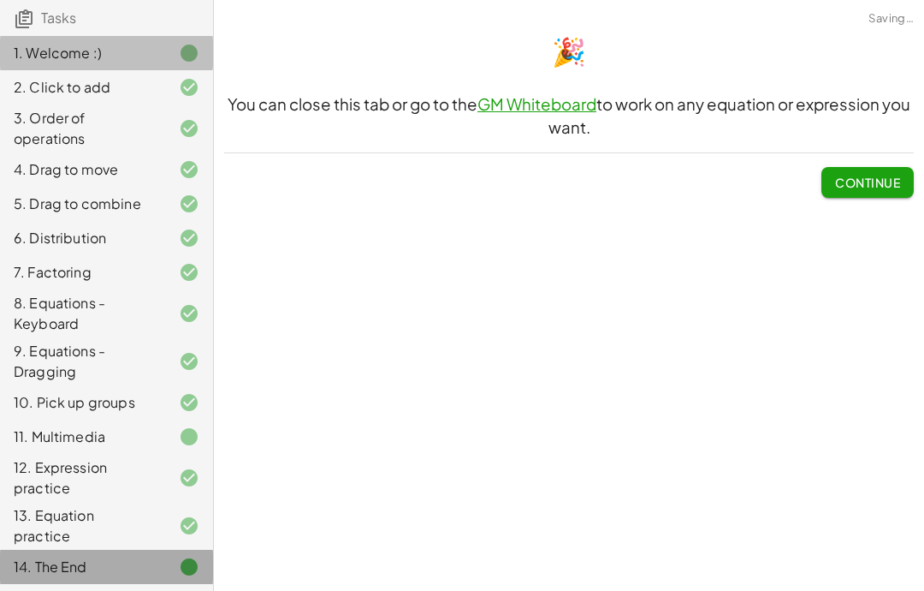
click at [21, 554] on div "14. The End" at bounding box center [106, 567] width 213 height 34
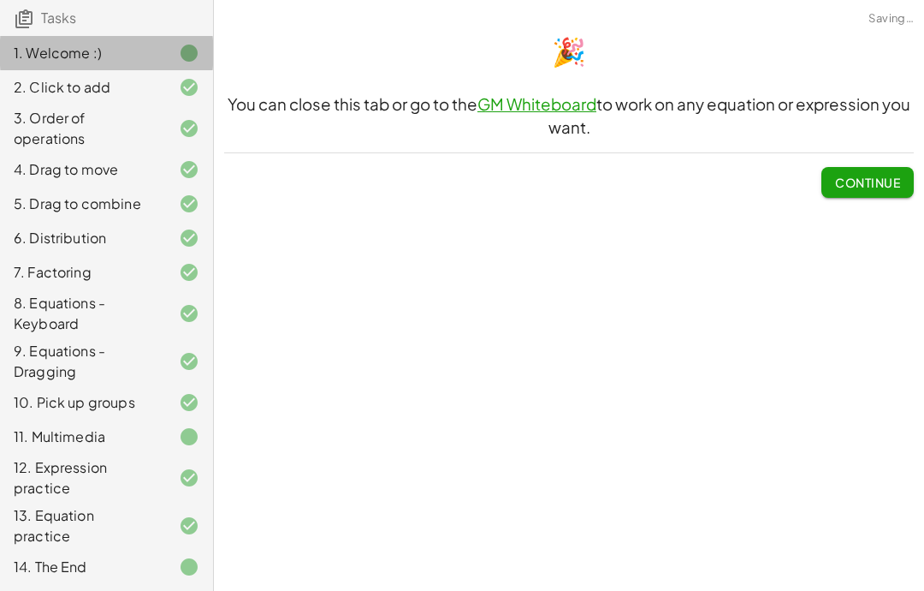
click at [10, 555] on div "14. The End" at bounding box center [106, 567] width 213 height 34
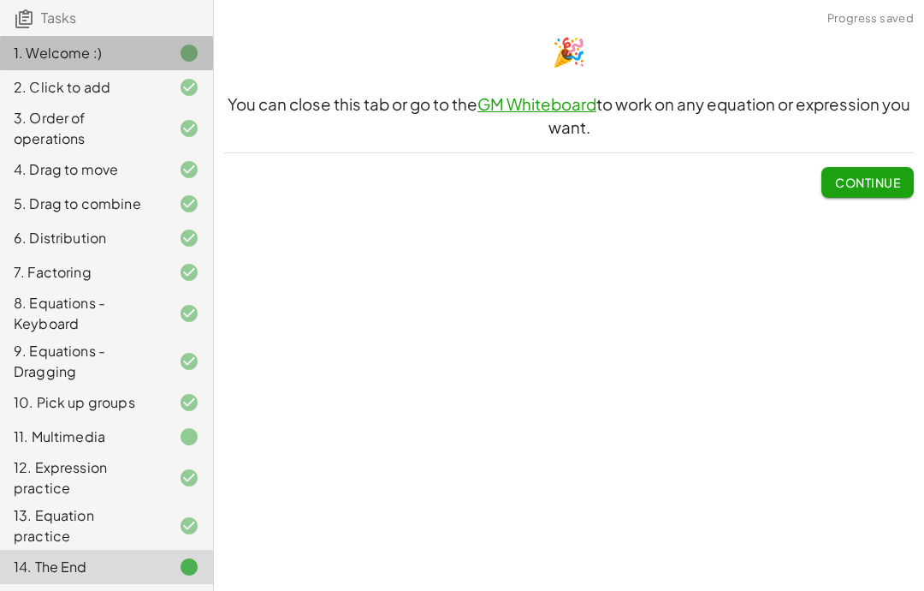
click at [874, 69] on div "🎉 You can close this tab or go to the GM Whiteboard to work on any equation or …" at bounding box center [569, 114] width 710 height 187
click at [873, 68] on div "🎉 You can close this tab or go to the GM Whiteboard to work on any equation or …" at bounding box center [569, 114] width 710 height 187
click at [841, 175] on span "Continue" at bounding box center [867, 182] width 65 height 15
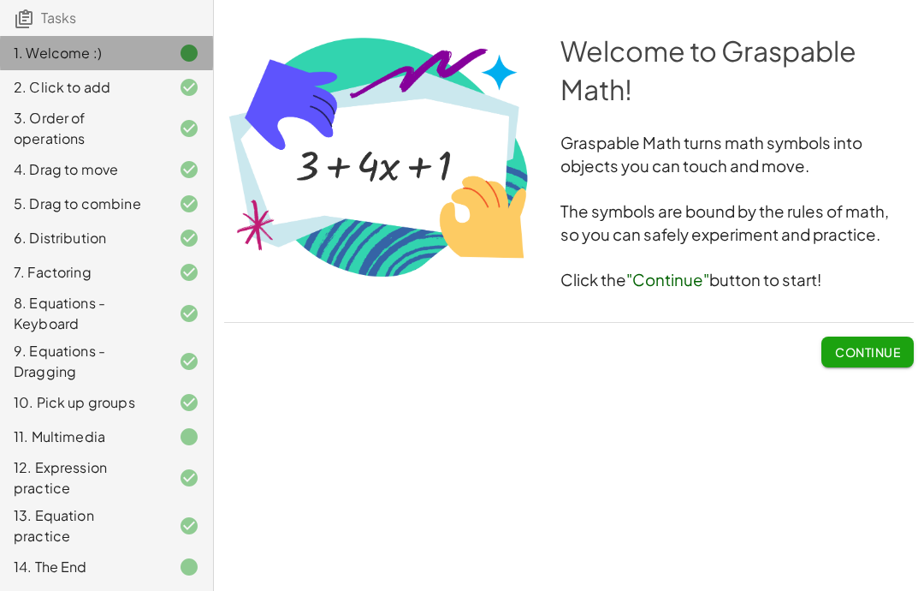
click at [924, 304] on div "Welcome to Graspable Math! Graspable Math turns math symbols into objects you c…" at bounding box center [569, 199] width 710 height 356
click at [843, 344] on span "Continue" at bounding box center [867, 351] width 65 height 15
